Goal: Go to known website: Access a specific website the user already knows

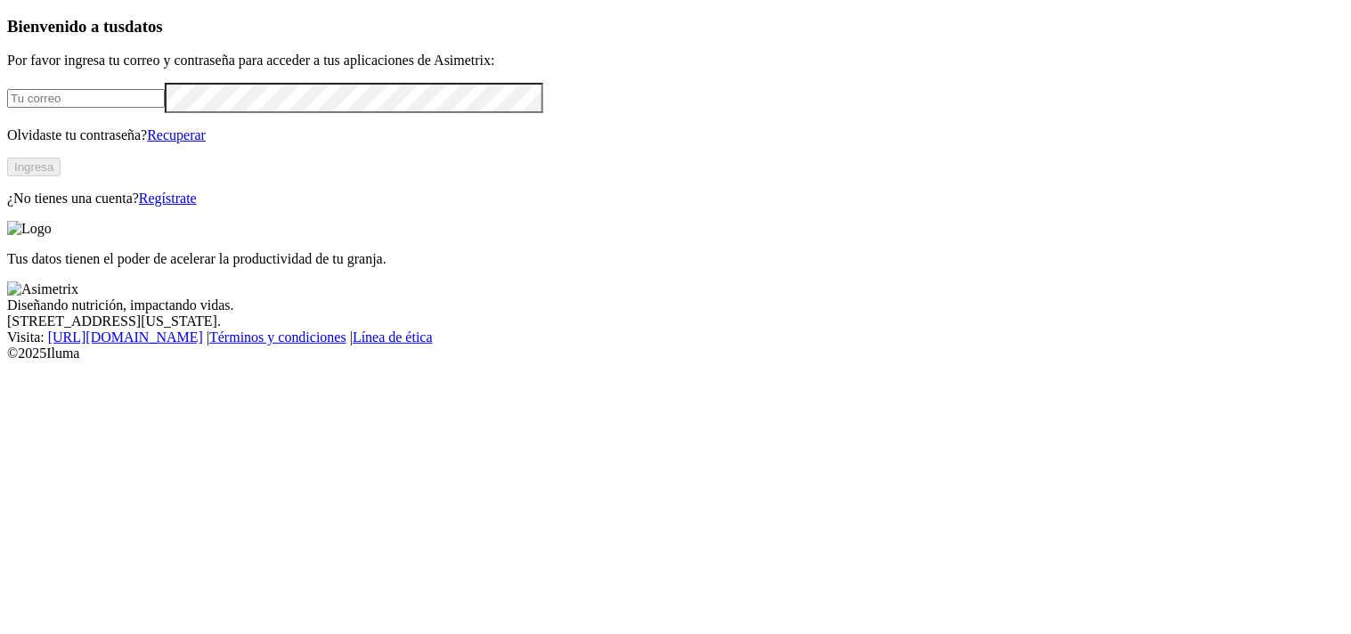
type input "[PERSON_NAME][EMAIL_ADDRESS][PERSON_NAME][DOMAIN_NAME]"
click at [61, 176] on button "Ingresa" at bounding box center [33, 167] width 53 height 19
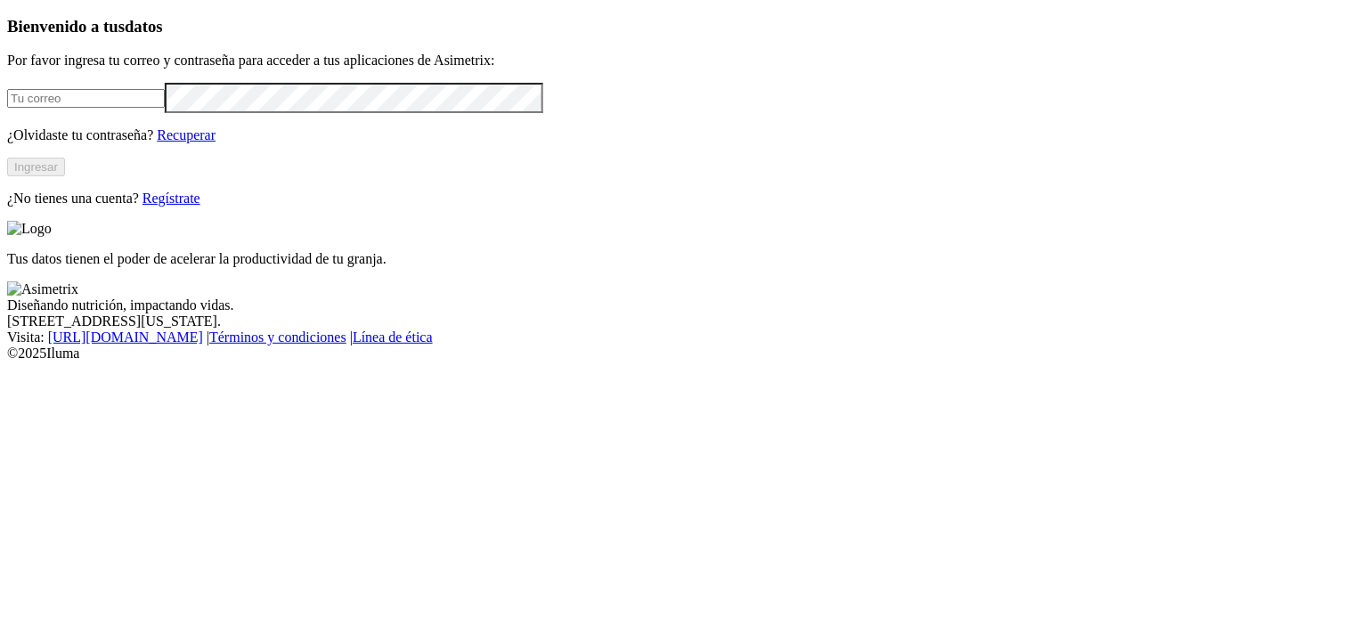
type input "[PERSON_NAME][EMAIL_ADDRESS][PERSON_NAME][DOMAIN_NAME]"
click at [65, 176] on button "Ingresar" at bounding box center [36, 167] width 58 height 19
